Goal: Navigation & Orientation: Find specific page/section

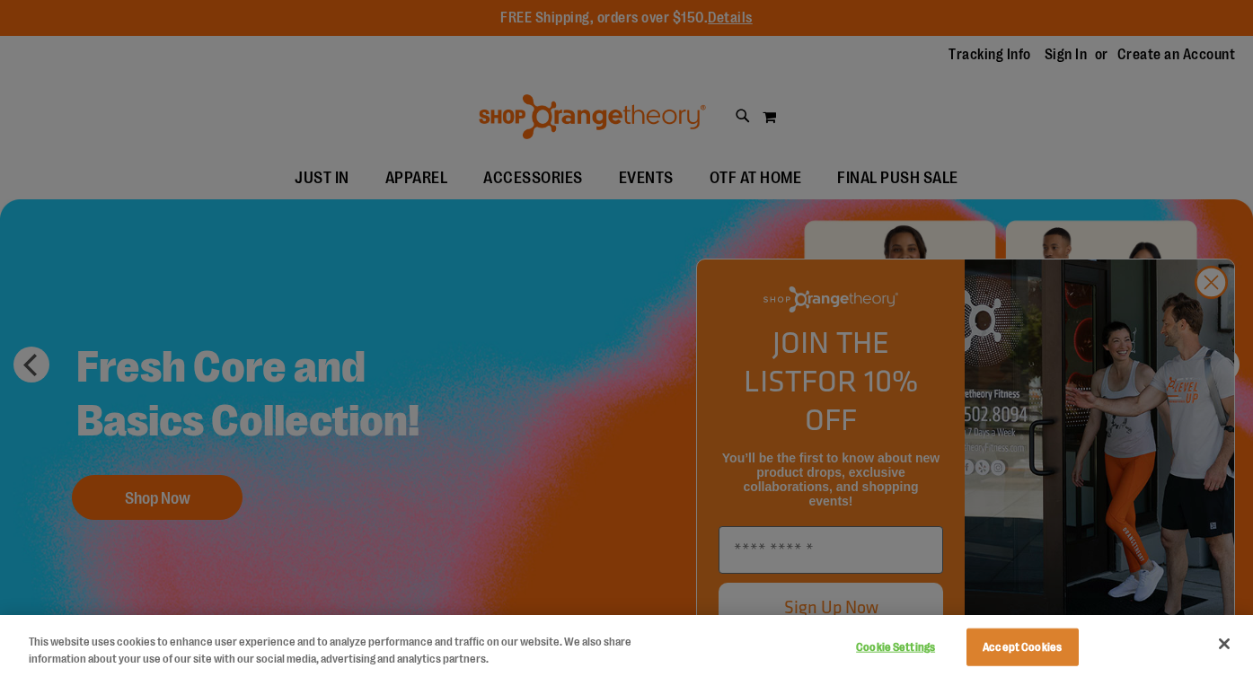
click at [1212, 314] on div at bounding box center [626, 338] width 1253 height 677
click at [1214, 318] on div at bounding box center [626, 338] width 1253 height 677
click at [446, 437] on div at bounding box center [626, 338] width 1253 height 677
click at [1043, 654] on button "Accept Cookies" at bounding box center [1022, 648] width 112 height 38
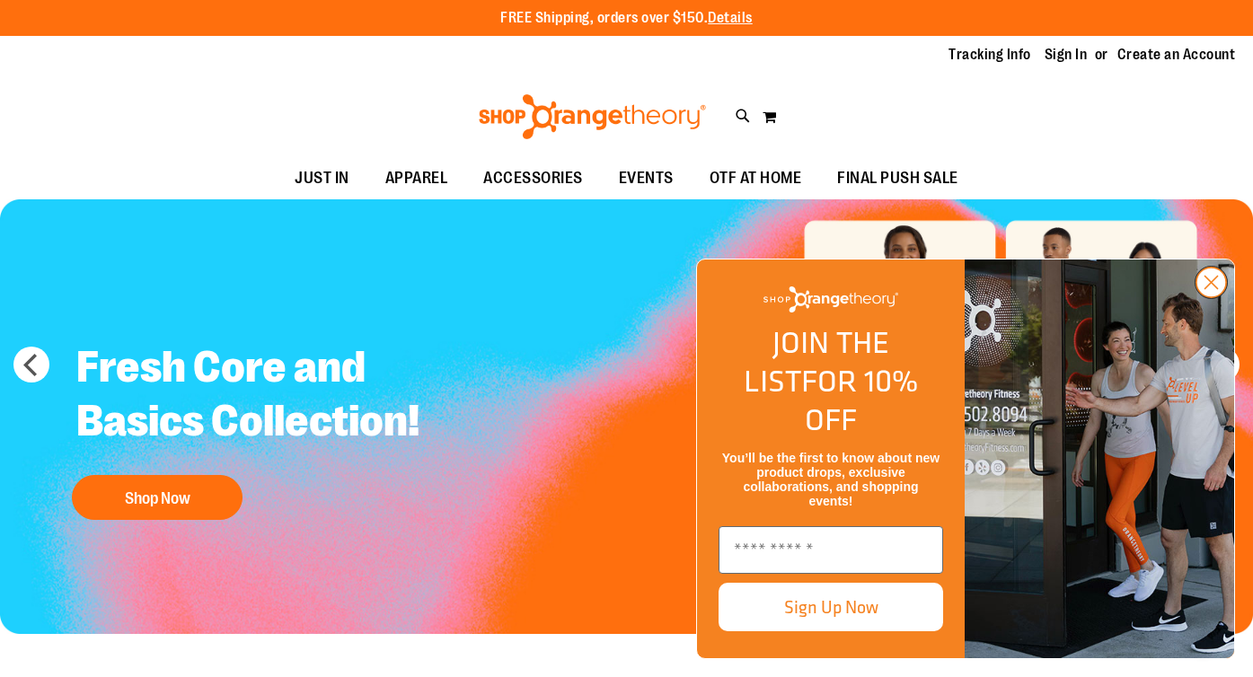
click at [1216, 297] on circle "Close dialog" at bounding box center [1211, 283] width 30 height 30
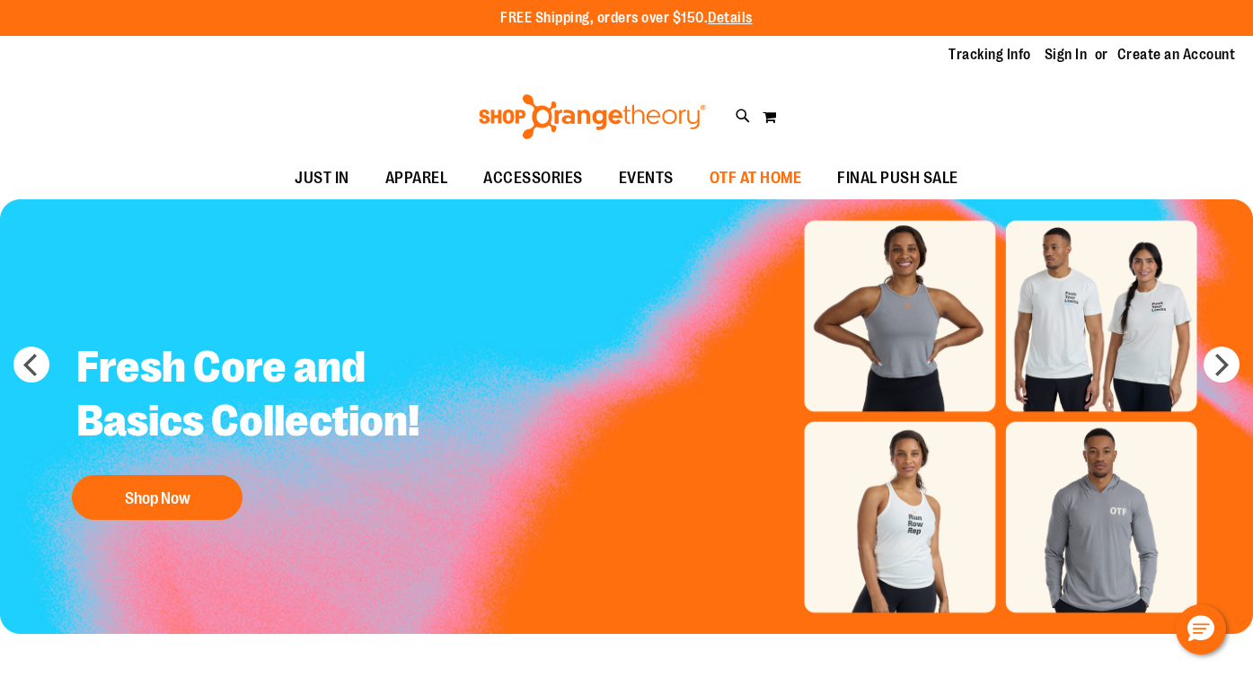
click at [777, 174] on span "OTF AT HOME" at bounding box center [755, 178] width 92 height 40
click at [776, 180] on span "OTF AT HOME" at bounding box center [755, 178] width 92 height 40
